Goal: Task Accomplishment & Management: Manage account settings

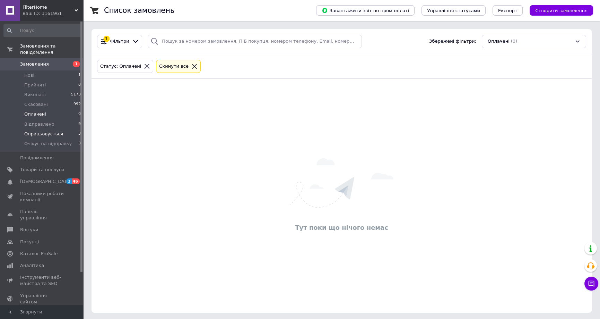
click at [48, 131] on span "Опрацьовується" at bounding box center [43, 134] width 39 height 6
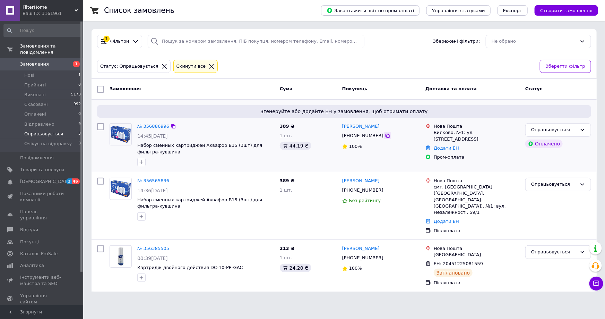
click at [385, 135] on icon at bounding box center [388, 136] width 6 height 6
click at [564, 128] on div "Опрацьовується" at bounding box center [554, 129] width 46 height 7
click at [554, 190] on li "Очікує на відправку" at bounding box center [558, 189] width 65 height 13
click at [171, 125] on icon at bounding box center [173, 126] width 4 height 4
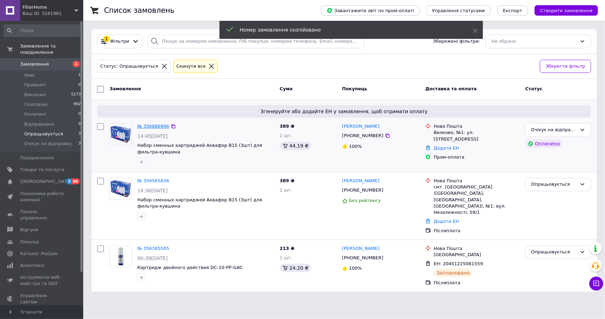
click at [157, 126] on link "№ 356886996" at bounding box center [153, 125] width 32 height 5
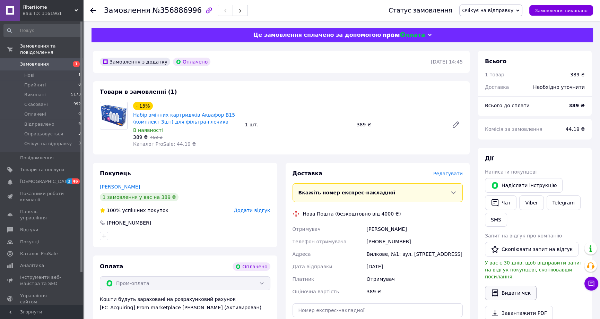
click at [513, 289] on button "Видати чек" at bounding box center [511, 292] width 52 height 15
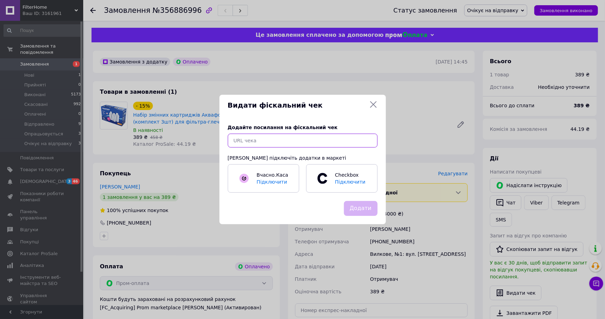
click at [321, 137] on input "text" at bounding box center [303, 141] width 150 height 14
paste input "[URL][DOMAIN_NAME]"
type input "[URL][DOMAIN_NAME]"
click at [366, 205] on button "Додати" at bounding box center [361, 208] width 34 height 15
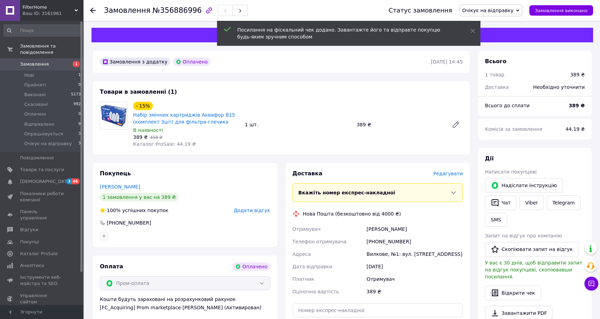
click at [456, 173] on span "Редагувати" at bounding box center [448, 174] width 29 height 6
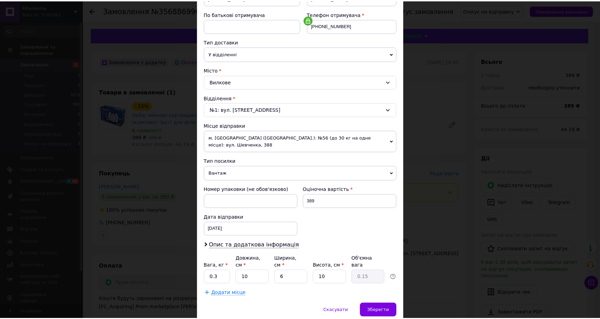
scroll to position [141, 0]
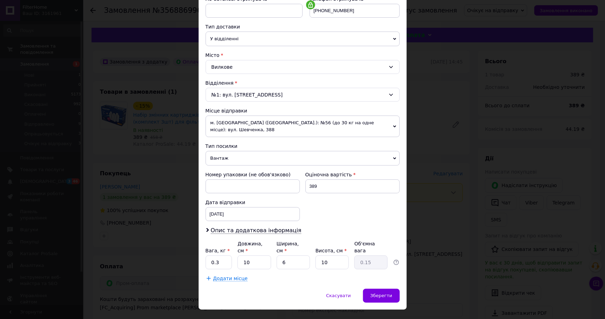
click at [232, 247] on div "Вага, кг * 0.3 Довжина, см * 10 Ширина, см * 6 Висота, см * 10 Об'ємна вага 0.15" at bounding box center [303, 254] width 194 height 29
click at [217, 255] on input "0.3" at bounding box center [219, 262] width 27 height 14
type input "0.5"
click at [251, 255] on input "10" at bounding box center [254, 262] width 33 height 14
type input "1"
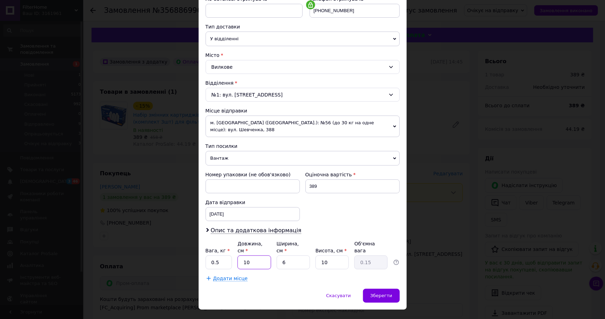
type input "0.1"
type input "2"
type input "0.1"
type input "20"
type input "0.3"
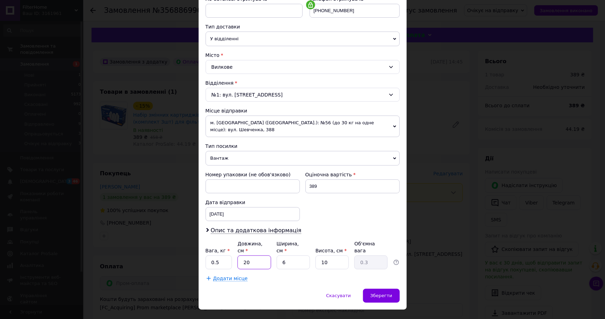
type input "20"
click at [296, 255] on input "6" at bounding box center [293, 262] width 33 height 14
type input "1"
type input "0.1"
type input "15"
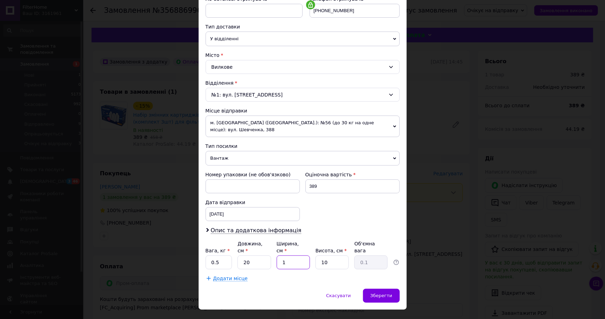
type input "0.75"
type input "15"
click at [329, 255] on input "10" at bounding box center [332, 262] width 33 height 14
type input "1"
type input "0.1"
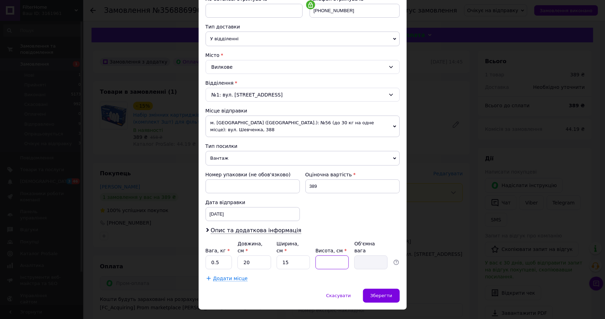
type input "9"
type input "0.68"
type input "9"
click at [398, 289] on div "Зберегти" at bounding box center [381, 296] width 36 height 14
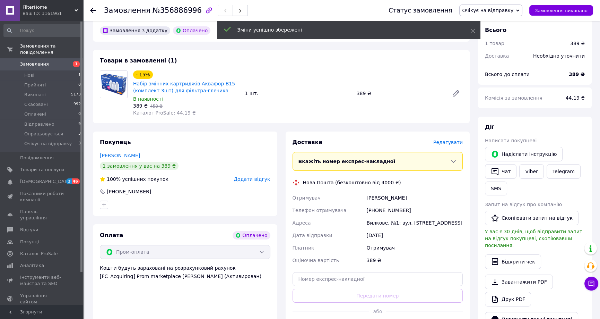
scroll to position [94, 0]
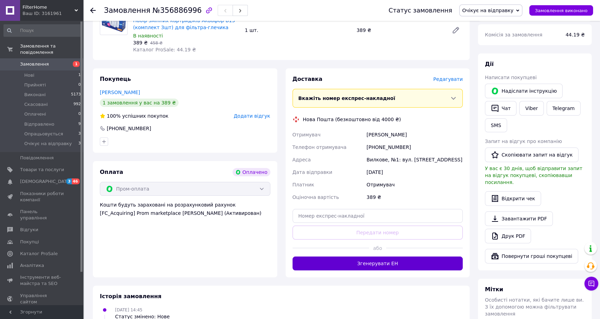
click at [388, 265] on button "Згенерувати ЕН" at bounding box center [378, 263] width 171 height 14
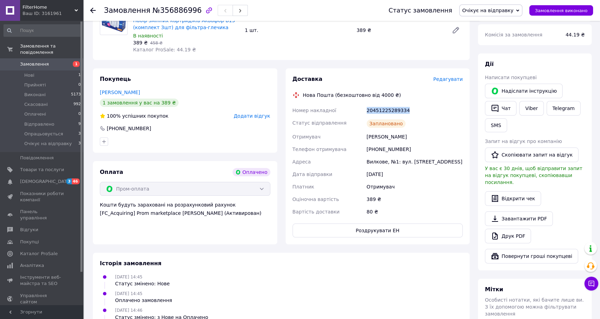
drag, startPoint x: 400, startPoint y: 111, endPoint x: 380, endPoint y: 115, distance: 20.5
click at [364, 109] on div "Номер накладної 20451225289334 Статус відправлення Заплановано Отримувач [PERSO…" at bounding box center [377, 161] width 173 height 114
copy div "Номер накладної 20451225289334"
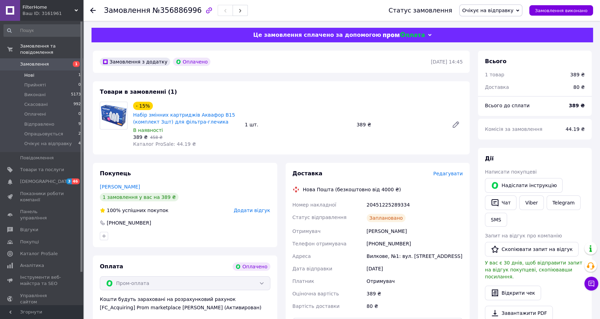
click at [28, 72] on span "Нові" at bounding box center [29, 75] width 10 height 6
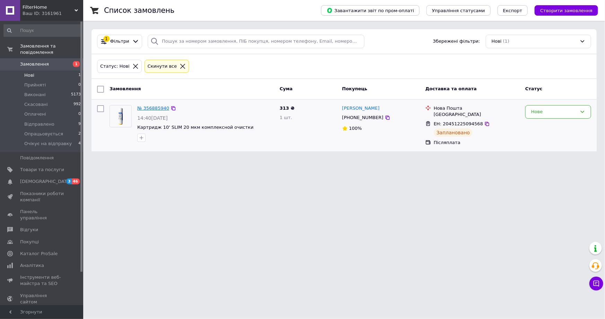
click at [156, 107] on link "№ 356885940" at bounding box center [153, 107] width 32 height 5
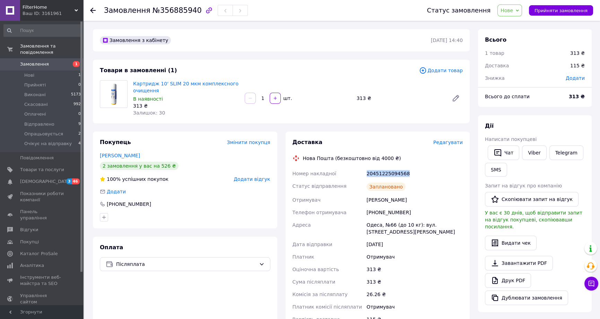
drag, startPoint x: 403, startPoint y: 171, endPoint x: 358, endPoint y: 171, distance: 45.4
click at [358, 171] on div "Номер накладної 20451225094568 Статус відправлення Заплановано Отримувач Алексє…" at bounding box center [377, 246] width 173 height 158
copy div "Номер накладної 20451225094568"
click at [51, 140] on span "Очікує на відправку" at bounding box center [48, 143] width 48 height 6
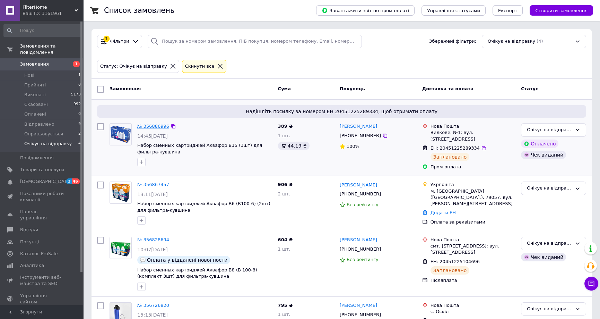
click at [152, 126] on link "№ 356886996" at bounding box center [153, 125] width 32 height 5
